Goal: Information Seeking & Learning: Learn about a topic

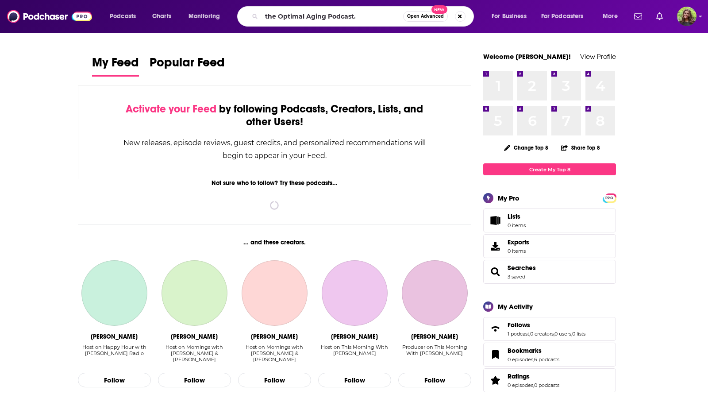
type input "the Optimal Aging Podcast."
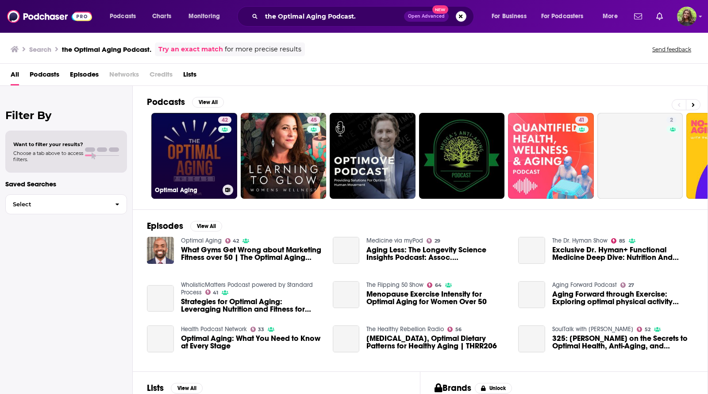
click at [199, 144] on link "42 Optimal Aging" at bounding box center [194, 156] width 86 height 86
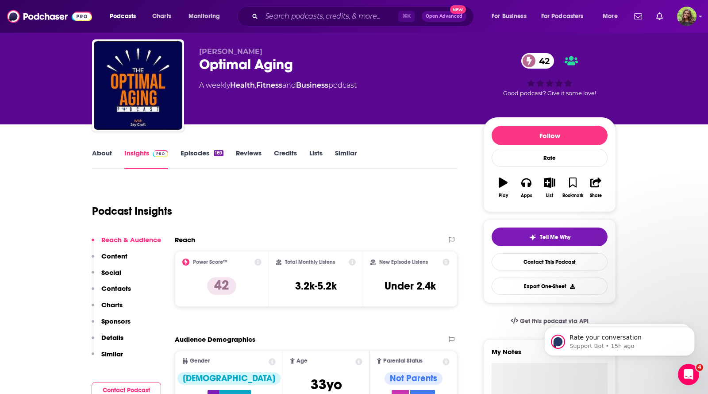
click at [107, 153] on link "About" at bounding box center [102, 159] width 20 height 20
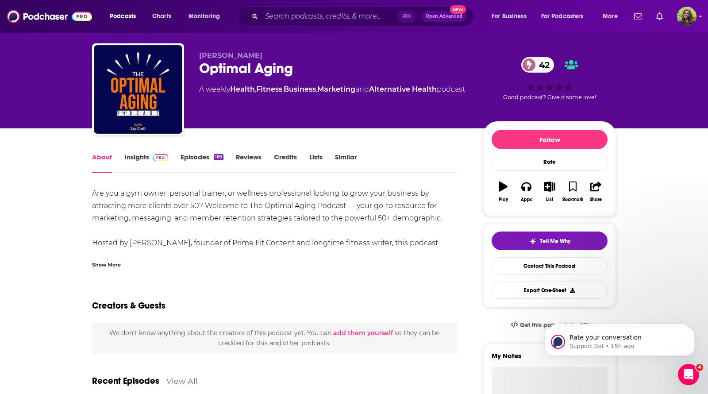
scroll to position [19, 0]
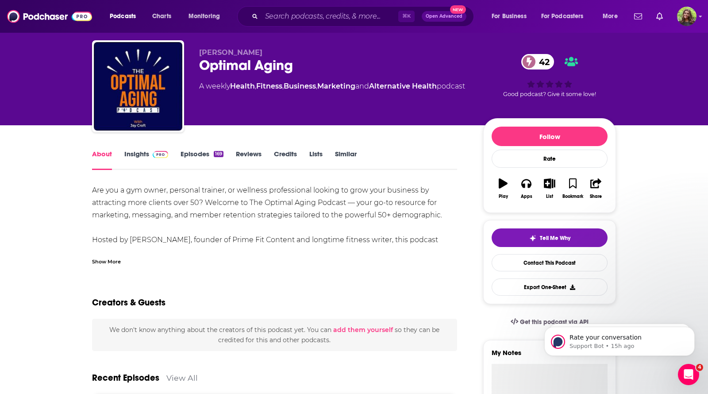
click at [116, 262] on div "Show More" at bounding box center [106, 261] width 29 height 8
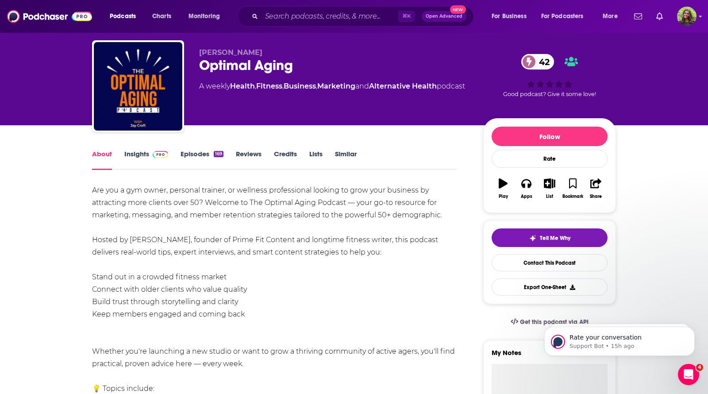
click at [102, 237] on div "Are you a gym owner, personal trainer, or wellness professional looking to grow…" at bounding box center [274, 357] width 365 height 347
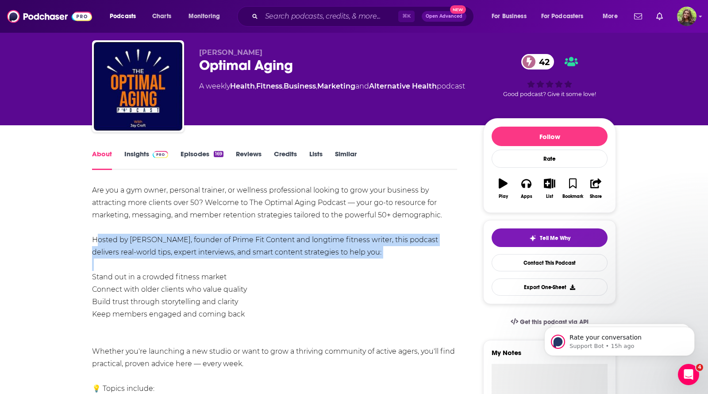
drag, startPoint x: 94, startPoint y: 236, endPoint x: 269, endPoint y: 322, distance: 195.2
click at [269, 322] on div "Are you a gym owner, personal trainer, or wellness professional looking to grow…" at bounding box center [274, 357] width 365 height 347
copy div "Hosted by [PERSON_NAME], founder of Prime Fit Content and longtime fitness writ…"
click at [143, 156] on link "Insights" at bounding box center [146, 160] width 44 height 20
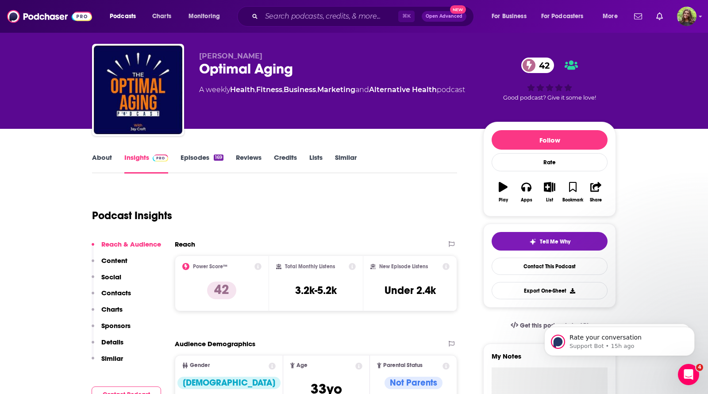
scroll to position [16, 0]
